Goal: Obtain resource: Download file/media

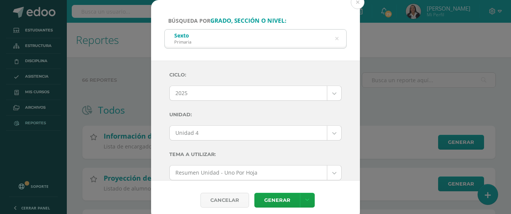
select select "3"
select select "Unidad 4"
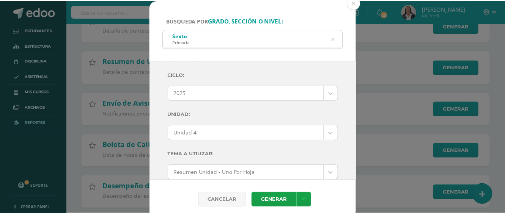
scroll to position [190, 0]
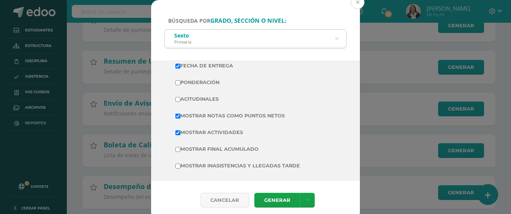
click at [357, 2] on button at bounding box center [357, 2] width 14 height 14
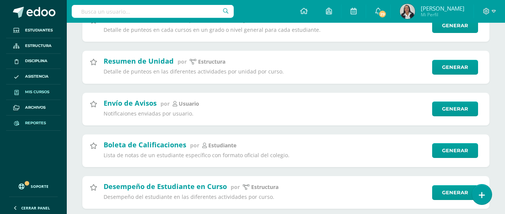
drag, startPoint x: 31, startPoint y: 91, endPoint x: 41, endPoint y: 98, distance: 11.7
click at [32, 91] on span "Mis cursos" at bounding box center [37, 92] width 24 height 6
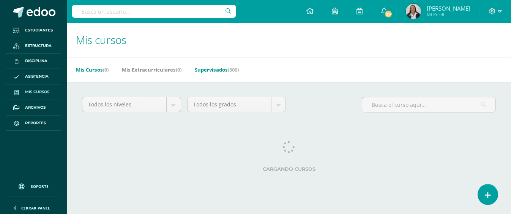
click at [206, 69] on link "Supervisados (300)" at bounding box center [217, 70] width 44 height 12
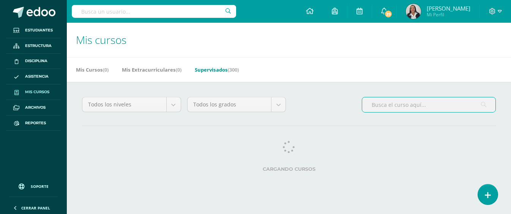
click at [399, 106] on input "text" at bounding box center [428, 104] width 133 height 15
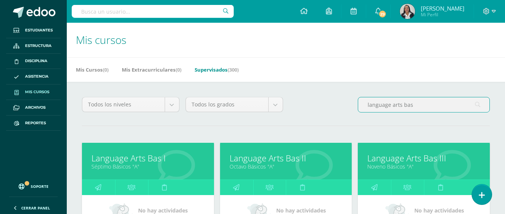
type input "language arts bas"
click at [156, 160] on link "Language Arts Bas I" at bounding box center [147, 158] width 113 height 12
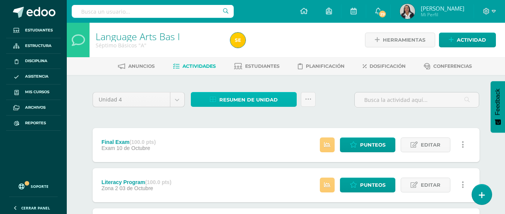
click at [248, 97] on span "Resumen de unidad" at bounding box center [248, 100] width 58 height 14
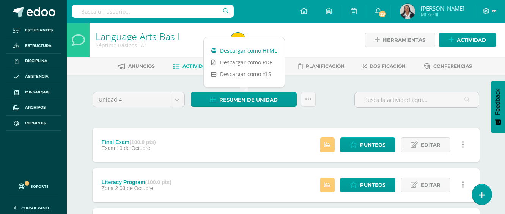
click at [239, 52] on link "Descargar como HTML" at bounding box center [244, 51] width 81 height 12
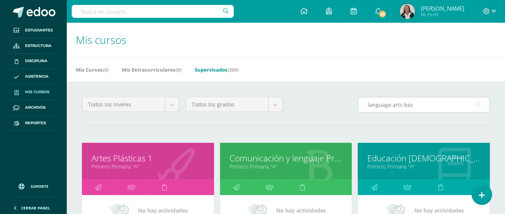
click at [413, 104] on input "language arts bas" at bounding box center [423, 104] width 131 height 15
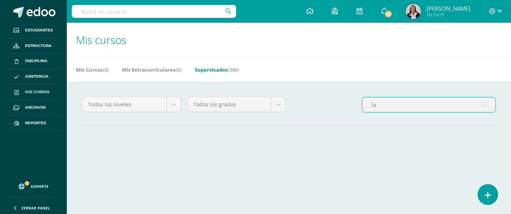
type input "l"
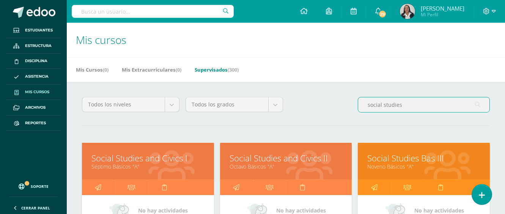
type input "social studies"
click at [167, 168] on link "Séptimo Básicos "A"" at bounding box center [147, 166] width 113 height 7
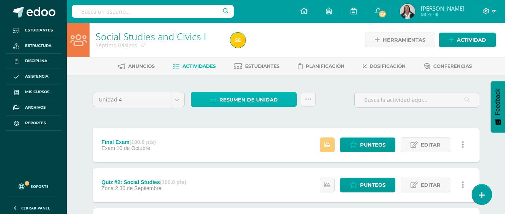
click at [245, 103] on span "Resumen de unidad" at bounding box center [248, 100] width 58 height 14
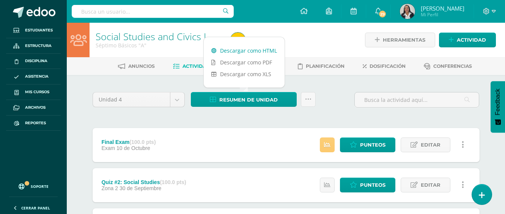
click at [249, 52] on link "Descargar como HTML" at bounding box center [244, 51] width 81 height 12
